Goal: Navigation & Orientation: Understand site structure

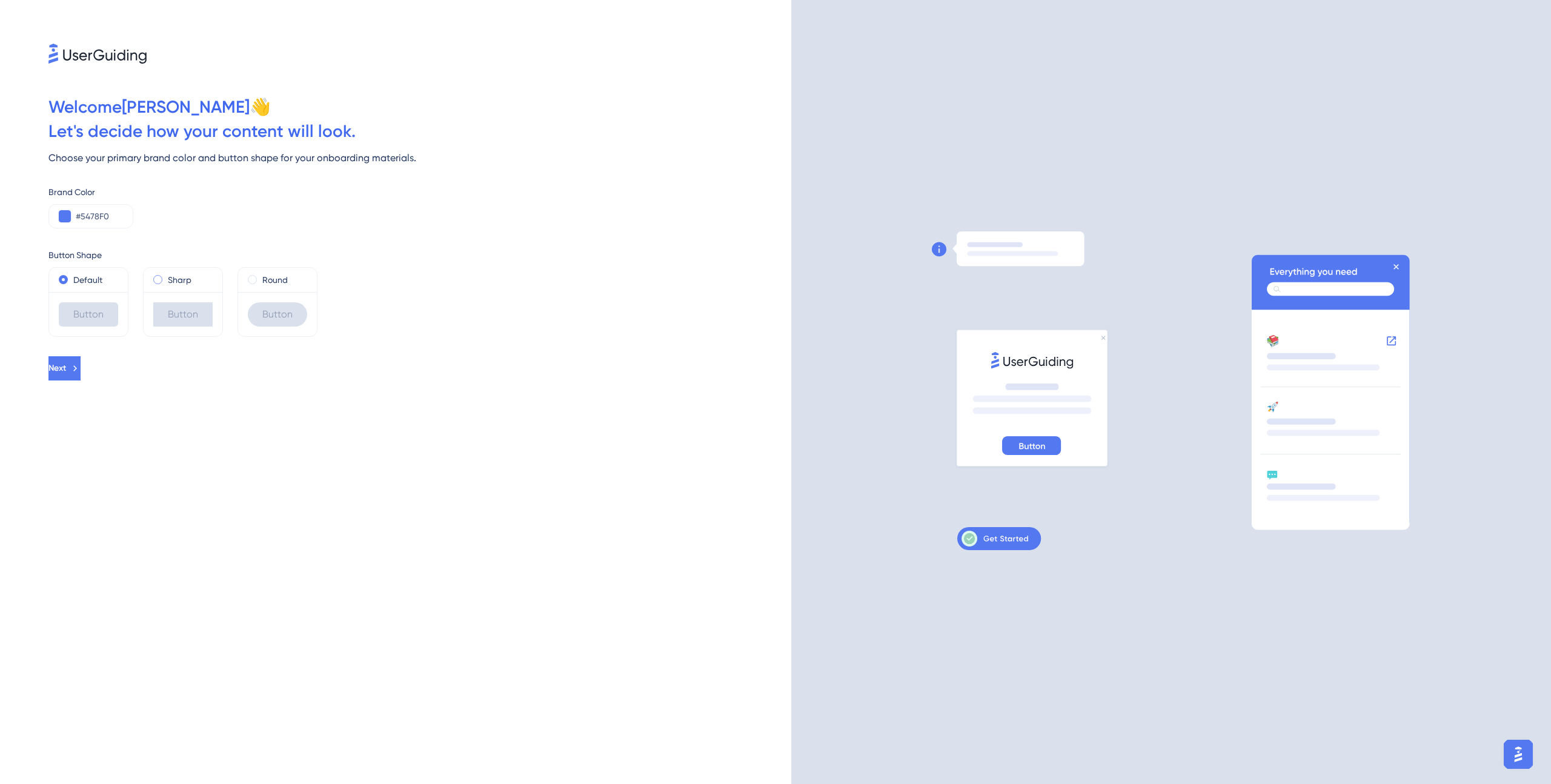
click at [186, 279] on label "Sharp" at bounding box center [180, 280] width 24 height 15
click at [260, 278] on div "Round" at bounding box center [278, 280] width 60 height 15
click at [108, 280] on div "Default" at bounding box center [89, 280] width 60 height 15
click at [80, 364] on button "Next" at bounding box center [65, 368] width 32 height 24
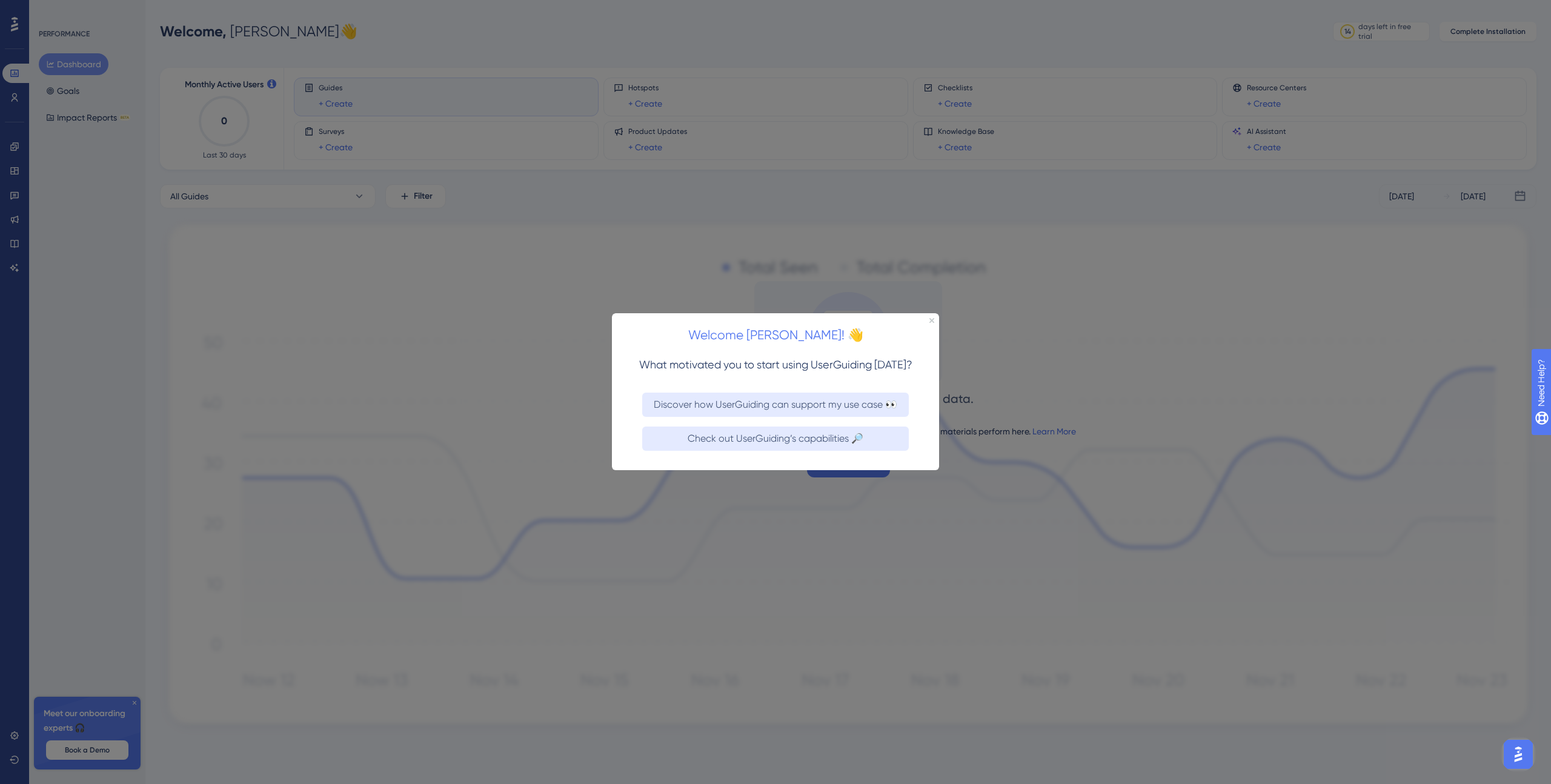
click at [923, 331] on h2 "Welcome [PERSON_NAME]! 👋" at bounding box center [776, 335] width 308 height 21
click at [927, 330] on h2 "Welcome [PERSON_NAME]! 👋" at bounding box center [776, 335] width 308 height 21
click at [929, 323] on div "Welcome [PERSON_NAME]! 👋" at bounding box center [776, 332] width 328 height 37
click at [930, 321] on icon "Close Preview" at bounding box center [932, 321] width 5 height 5
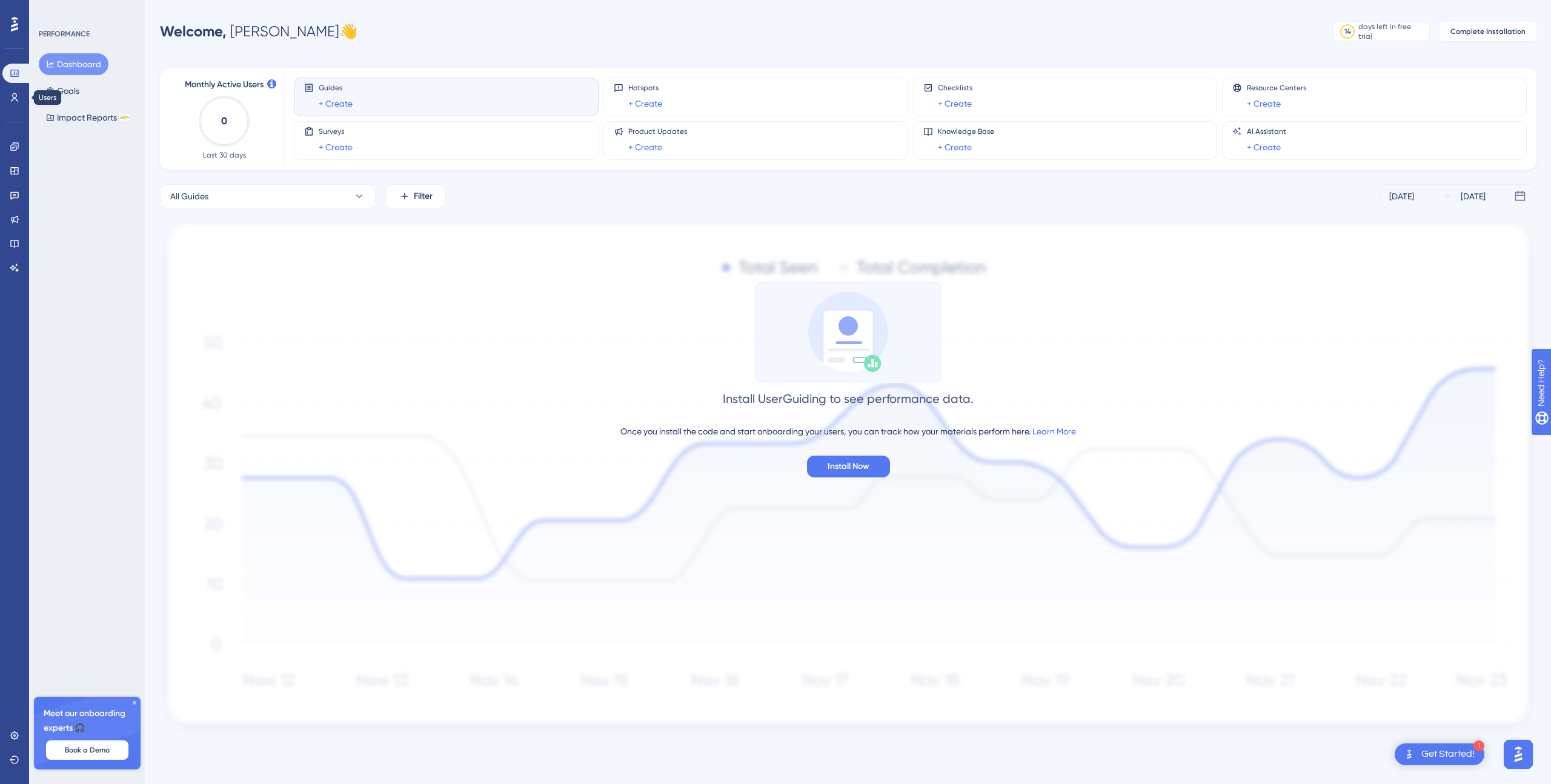
click at [9, 86] on div "Performance Users" at bounding box center [14, 85] width 24 height 44
click at [16, 95] on icon at bounding box center [15, 98] width 7 height 8
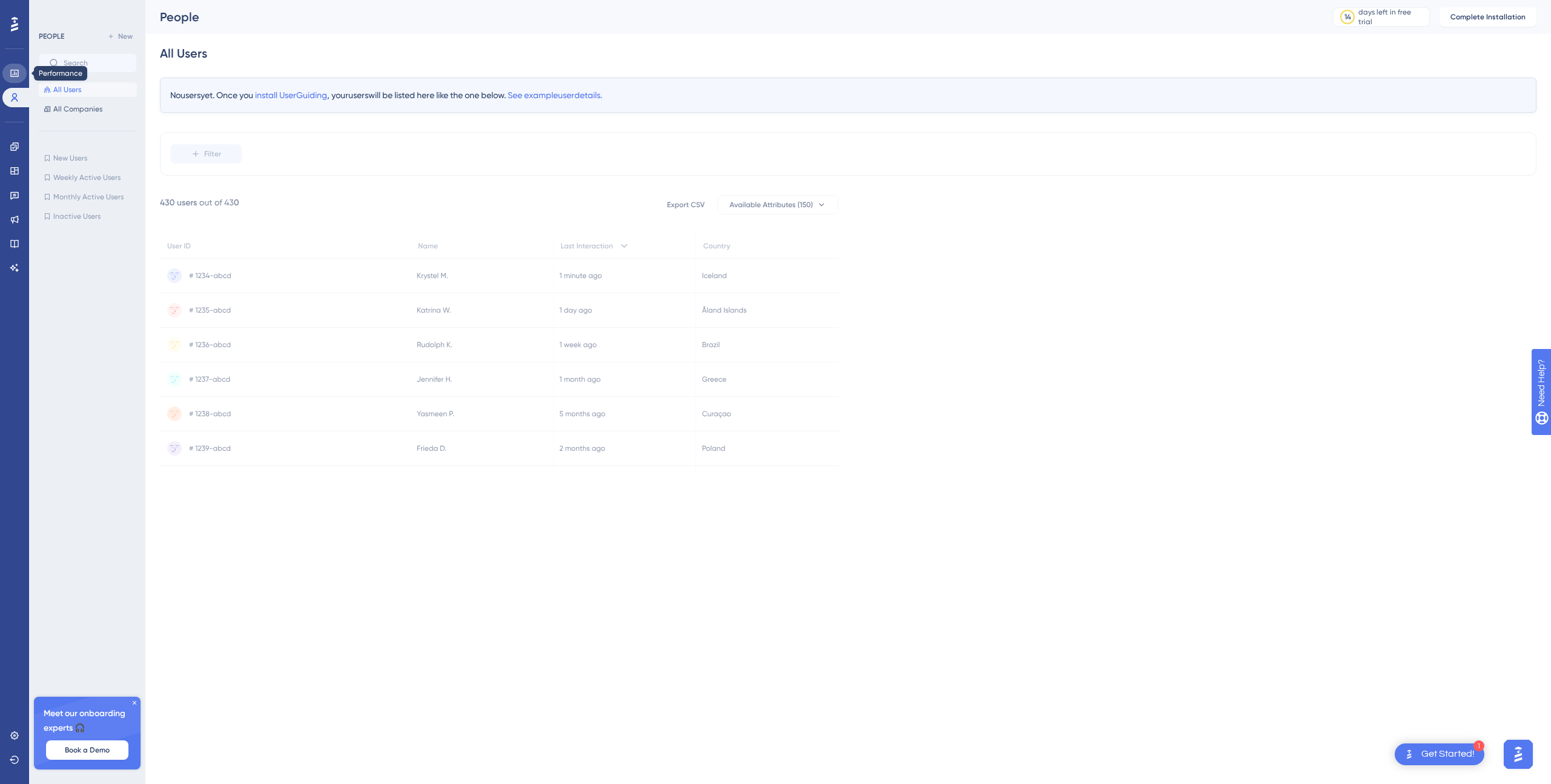
click at [17, 75] on icon at bounding box center [15, 74] width 10 height 10
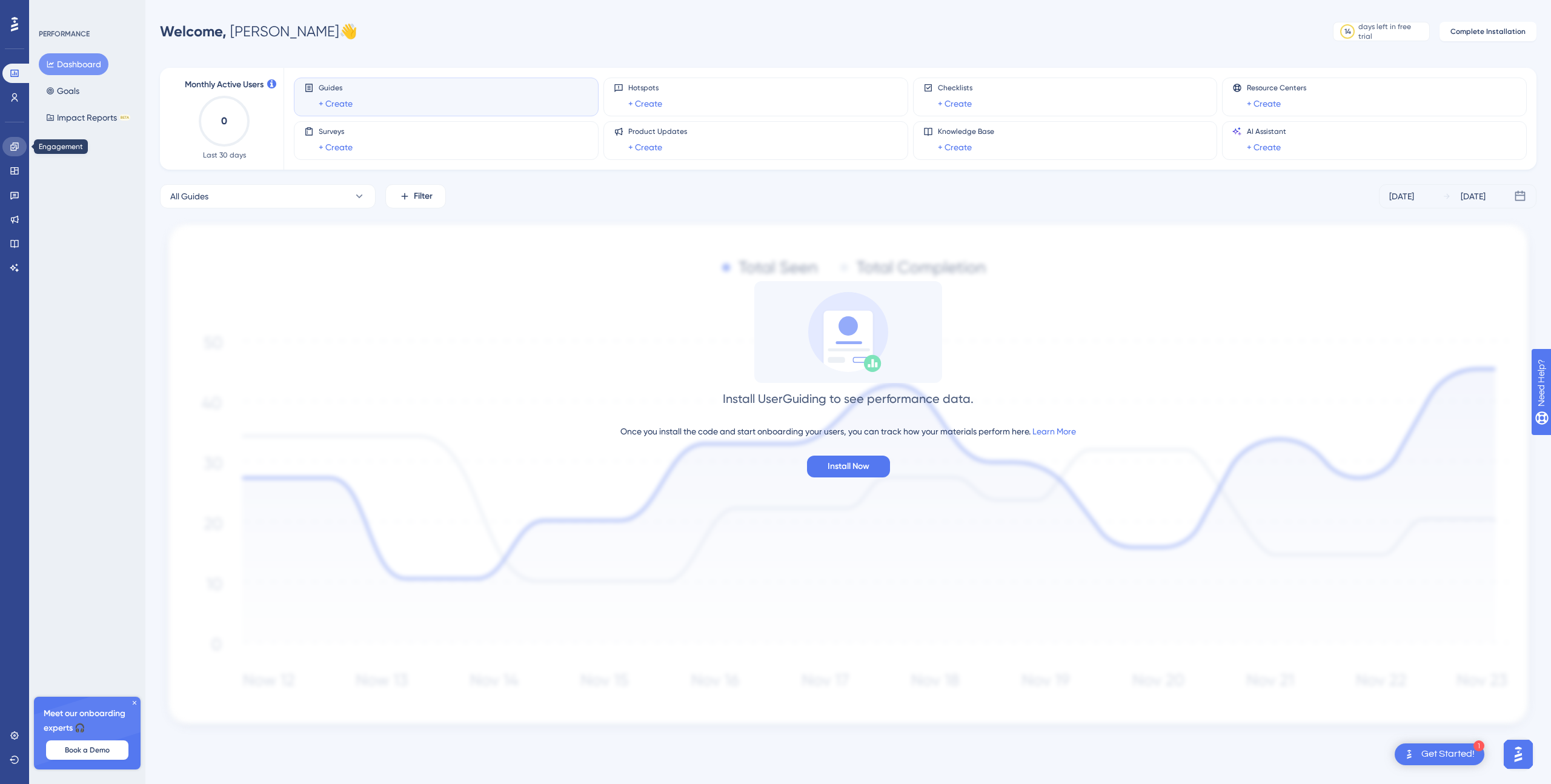
click at [22, 152] on link at bounding box center [14, 146] width 24 height 19
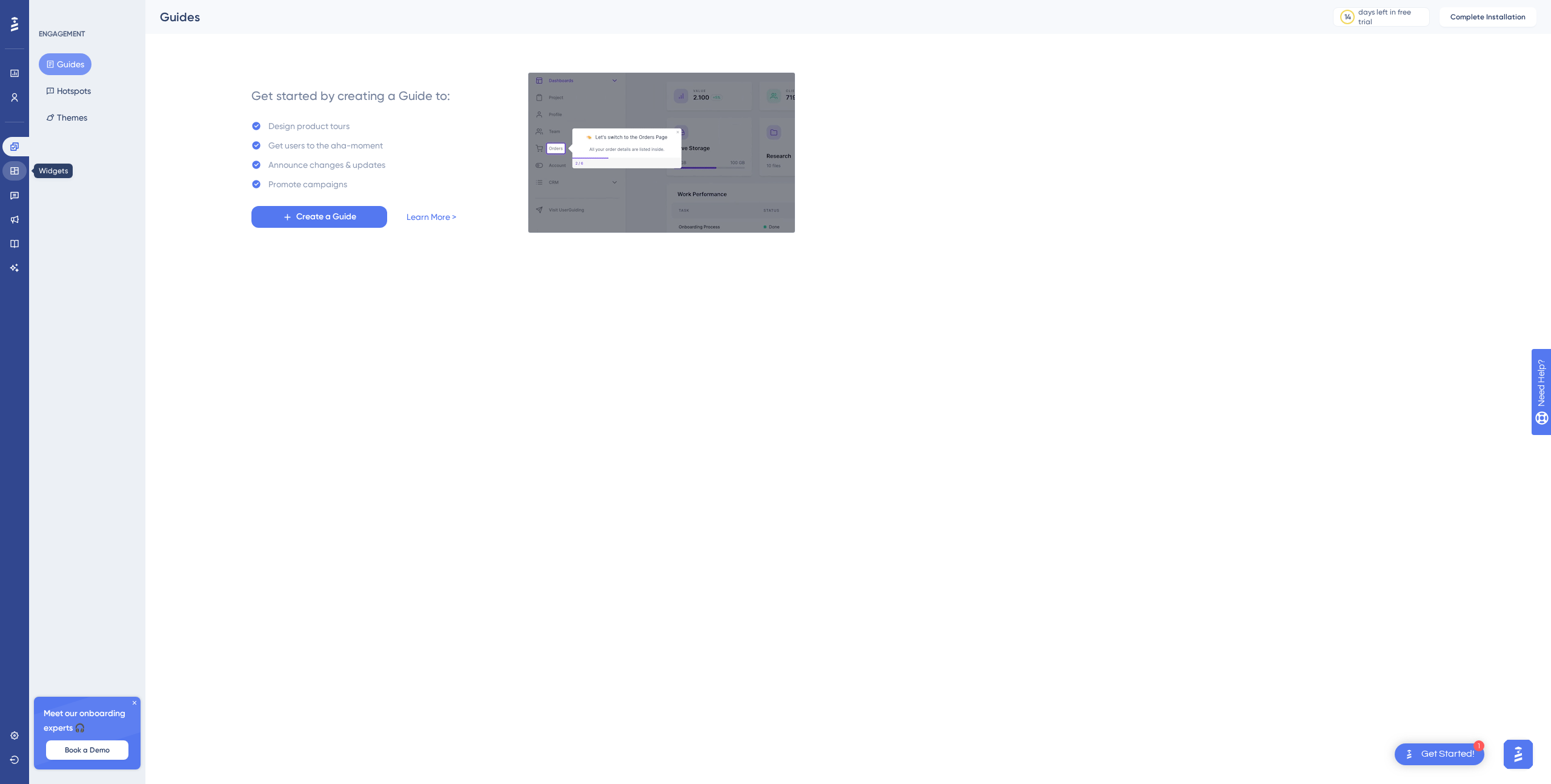
click at [22, 171] on link at bounding box center [14, 170] width 24 height 19
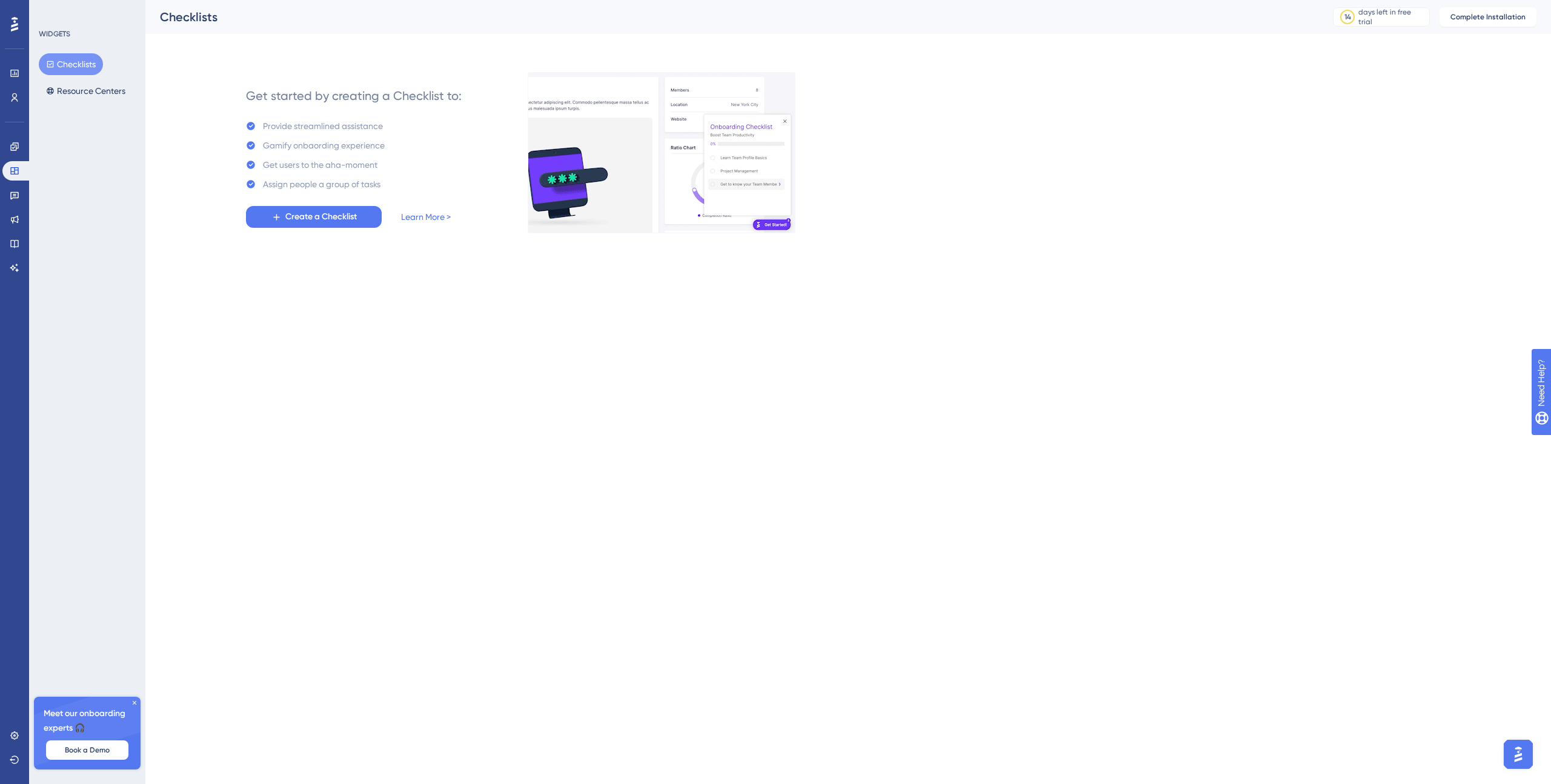
click at [19, 204] on div "Feedback" at bounding box center [14, 194] width 24 height 19
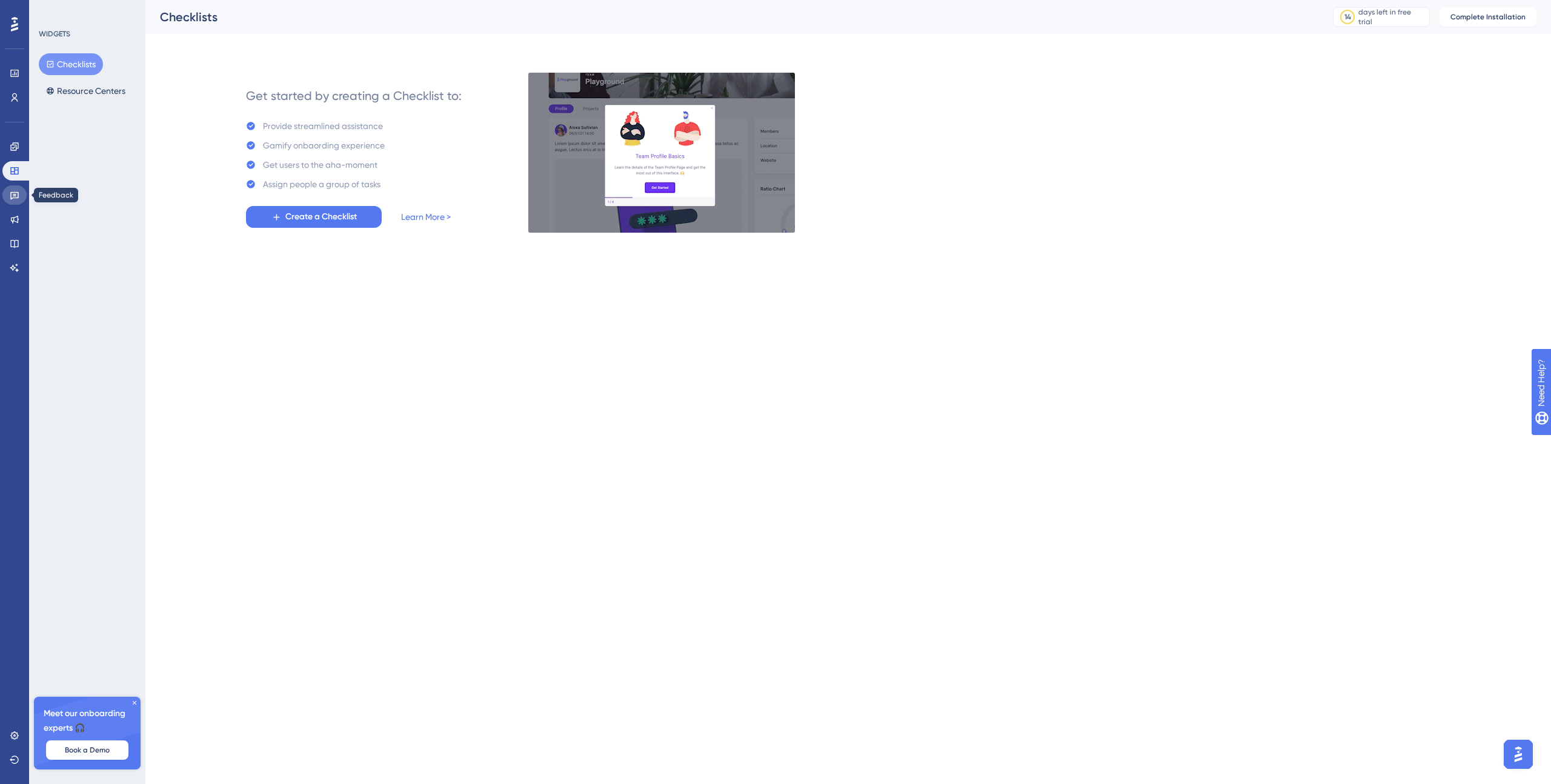
click at [17, 192] on icon at bounding box center [14, 196] width 8 height 8
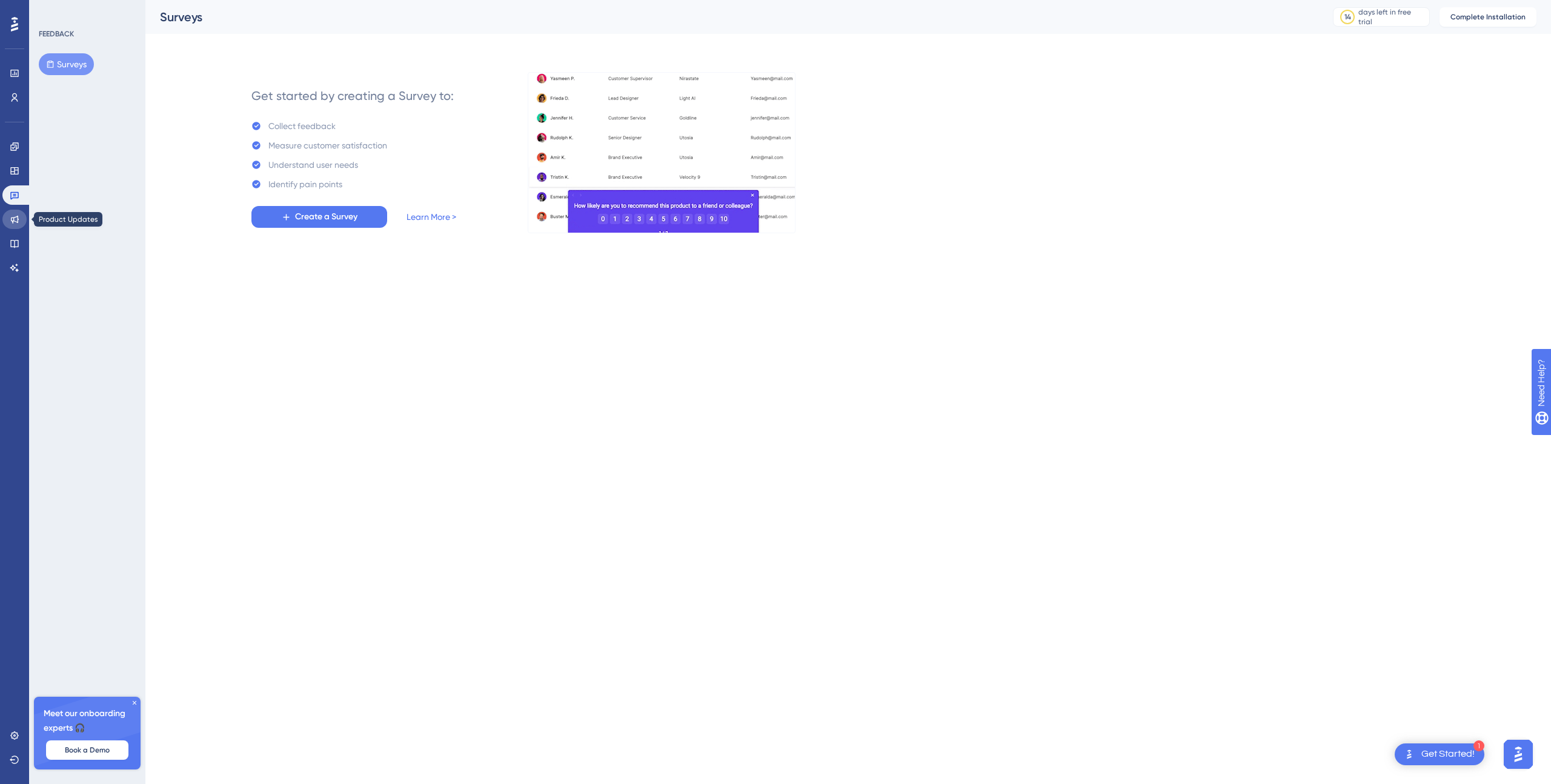
click at [17, 211] on link at bounding box center [14, 218] width 24 height 19
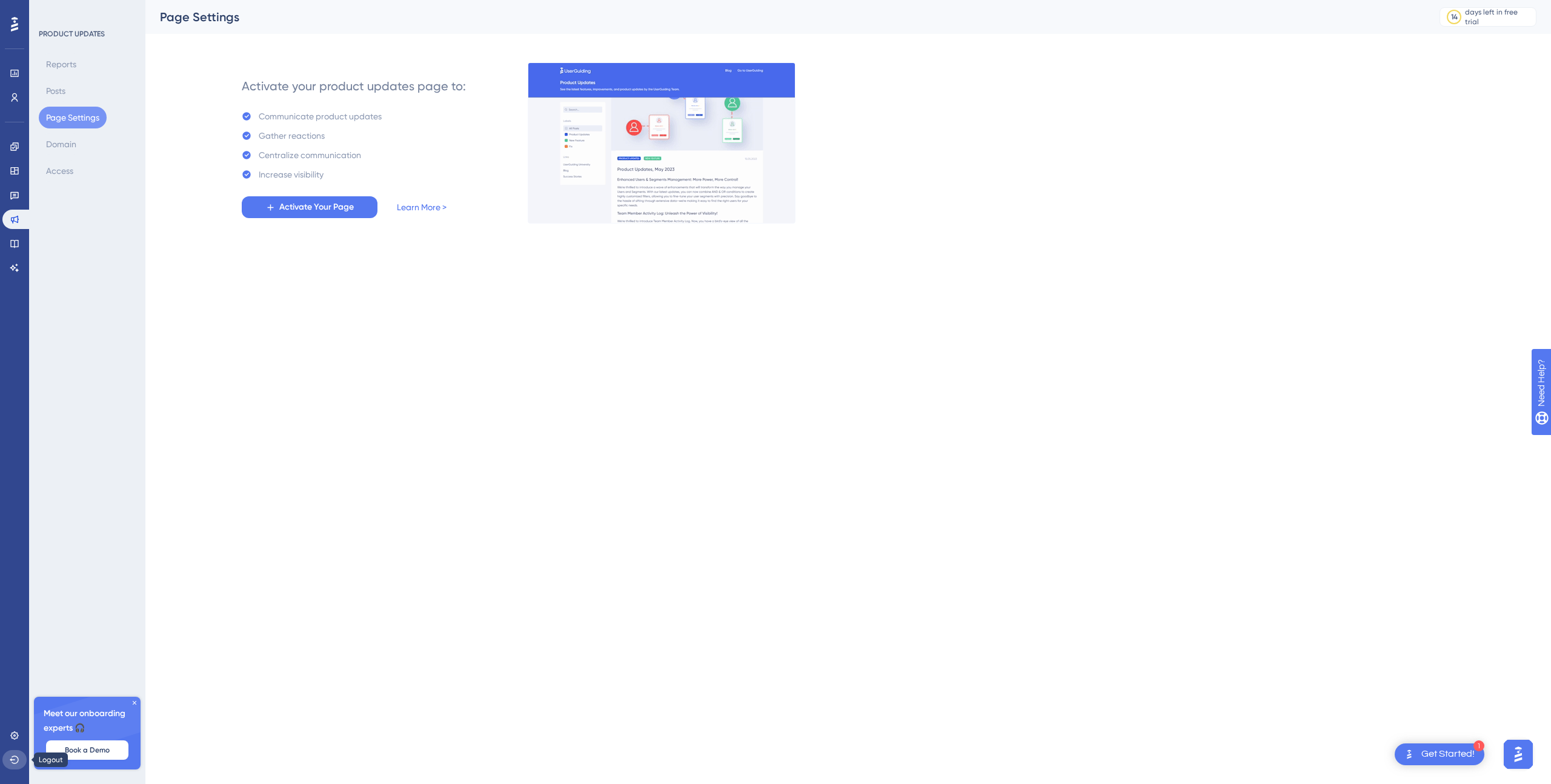
click at [12, 760] on icon at bounding box center [14, 759] width 9 height 8
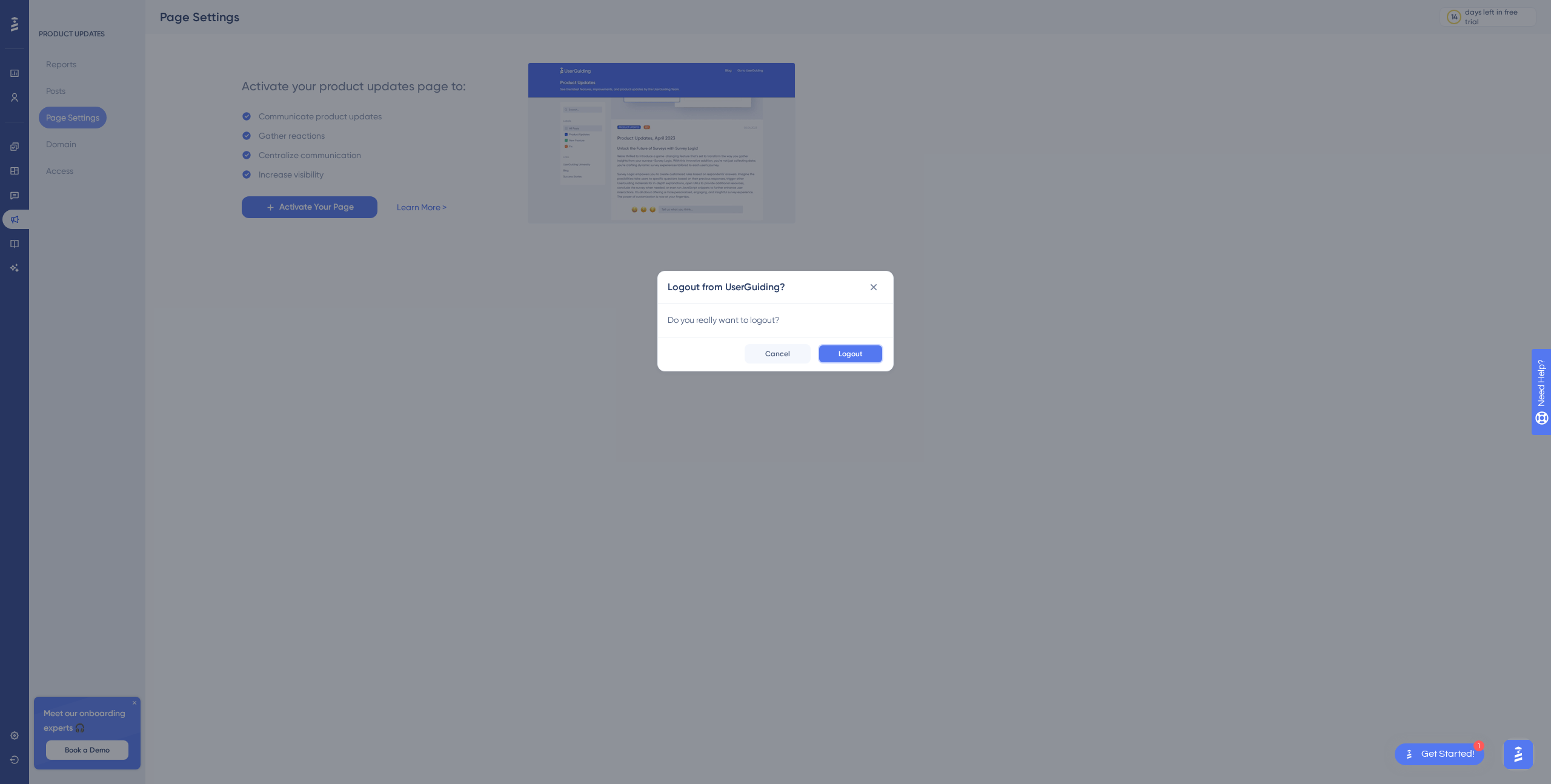
click at [827, 356] on button "Logout" at bounding box center [850, 353] width 65 height 19
